Goal: Entertainment & Leisure: Consume media (video, audio)

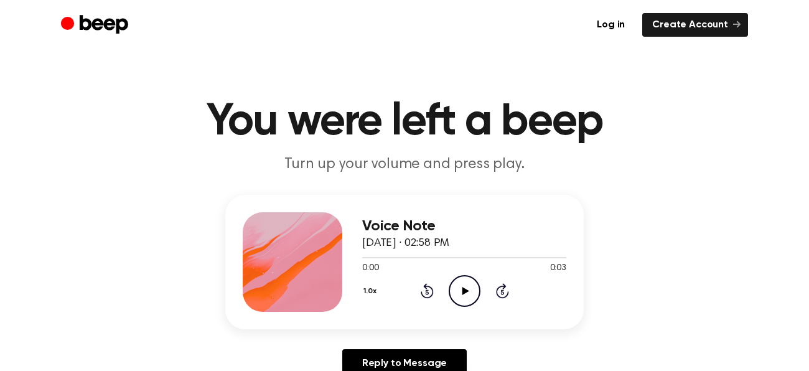
click at [465, 286] on icon "Play Audio" at bounding box center [465, 291] width 32 height 32
click at [467, 284] on icon "Play Audio" at bounding box center [465, 291] width 32 height 32
click at [465, 289] on icon at bounding box center [465, 291] width 7 height 8
click at [464, 289] on icon at bounding box center [465, 291] width 7 height 8
click at [461, 278] on icon "Play Audio" at bounding box center [465, 291] width 32 height 32
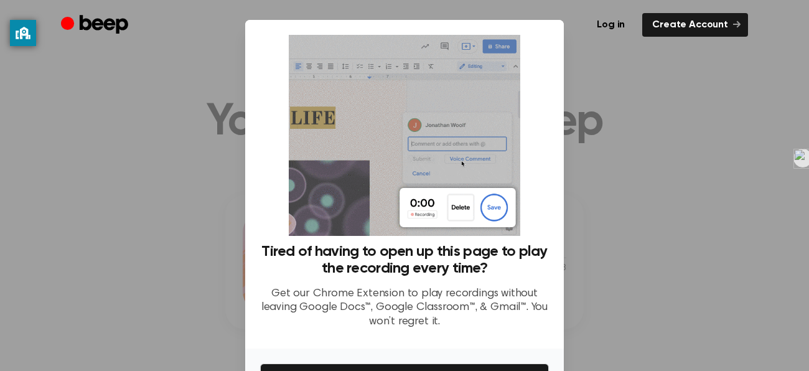
click at [684, 264] on div at bounding box center [404, 185] width 809 height 371
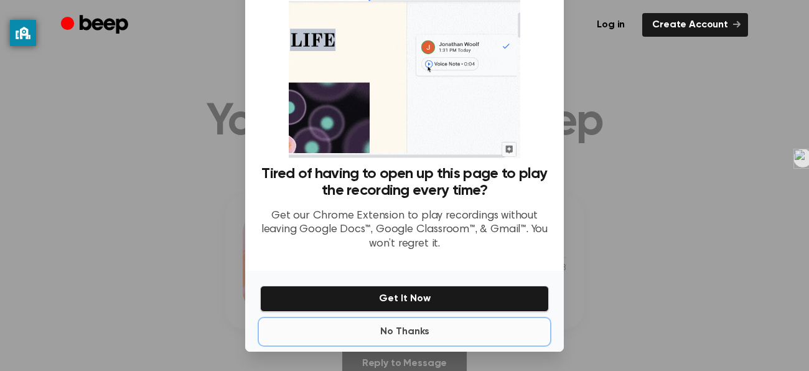
click at [409, 333] on button "No Thanks" at bounding box center [404, 331] width 289 height 25
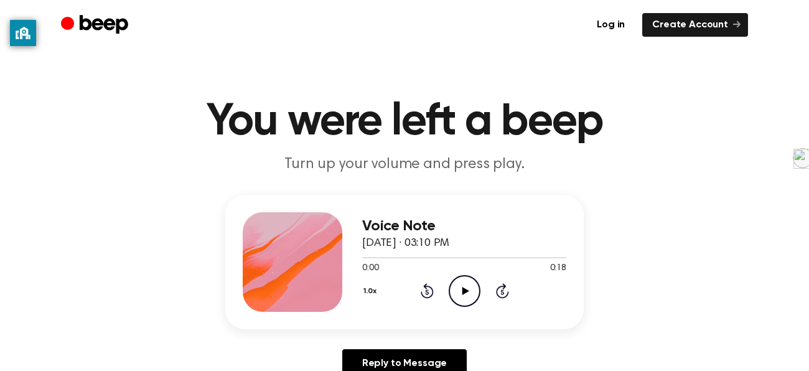
click at [462, 289] on icon "Play Audio" at bounding box center [465, 291] width 32 height 32
click at [463, 288] on icon at bounding box center [465, 291] width 7 height 8
click at [380, 261] on div at bounding box center [464, 257] width 204 height 10
click at [462, 292] on icon at bounding box center [465, 291] width 7 height 8
click at [415, 288] on div "1.0x Rewind 5 seconds Pause Audio Skip 5 seconds" at bounding box center [464, 291] width 204 height 32
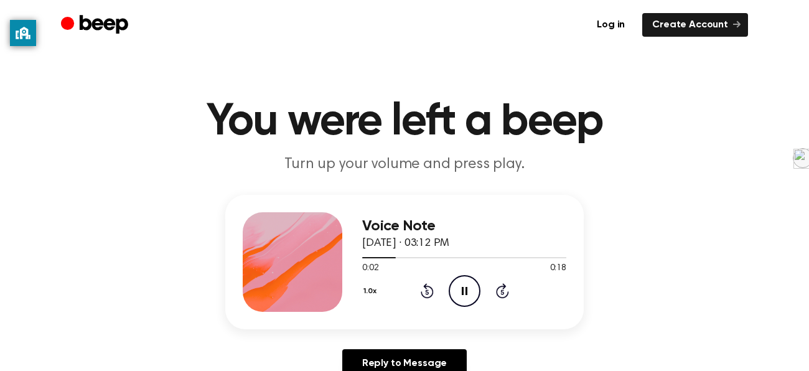
click at [439, 290] on div "1.0x Rewind 5 seconds Pause Audio Skip 5 seconds" at bounding box center [464, 291] width 204 height 32
click at [431, 291] on icon "Rewind 5 seconds" at bounding box center [427, 291] width 14 height 16
